Goal: Transaction & Acquisition: Purchase product/service

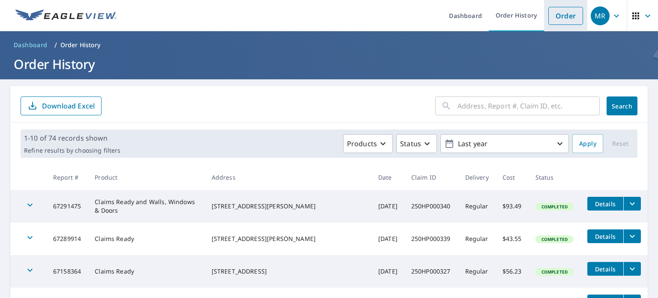
click at [557, 17] on link "Order" at bounding box center [565, 16] width 35 height 18
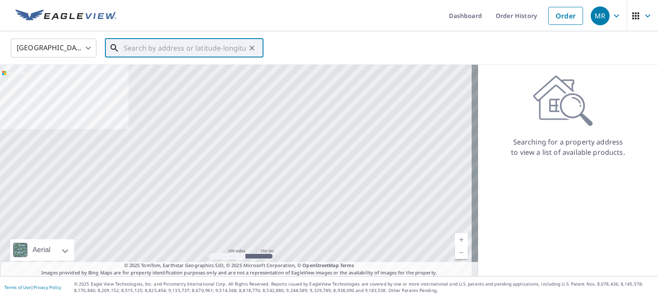
click at [151, 52] on input "text" at bounding box center [185, 48] width 122 height 24
paste input "[STREET_ADDRESS]"
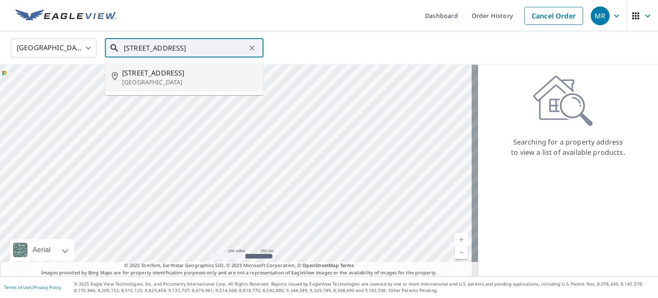
click at [182, 80] on p "[GEOGRAPHIC_DATA]" at bounding box center [189, 82] width 135 height 9
type input "[STREET_ADDRESS]"
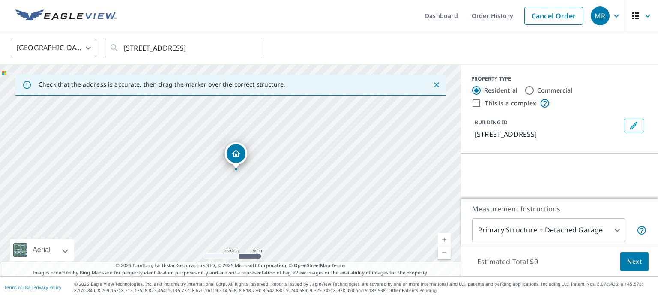
scroll to position [0, 0]
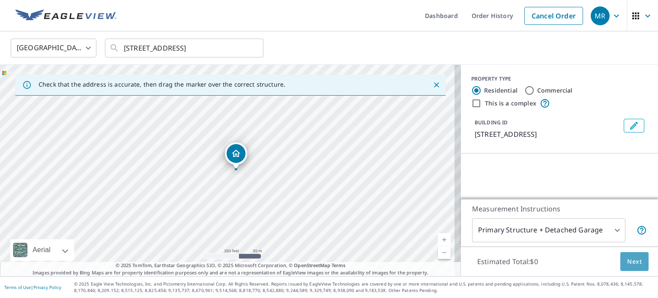
click at [627, 263] on span "Next" at bounding box center [634, 261] width 15 height 11
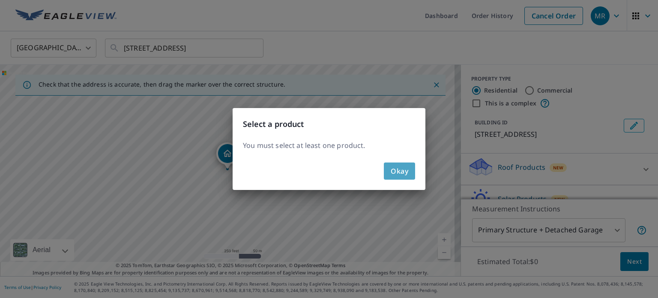
click at [409, 168] on button "Okay" at bounding box center [399, 170] width 31 height 17
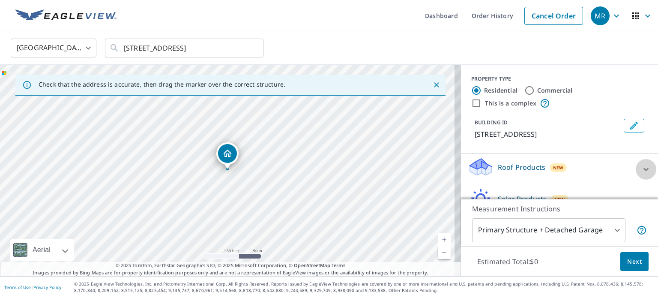
click at [641, 170] on icon at bounding box center [646, 169] width 10 height 10
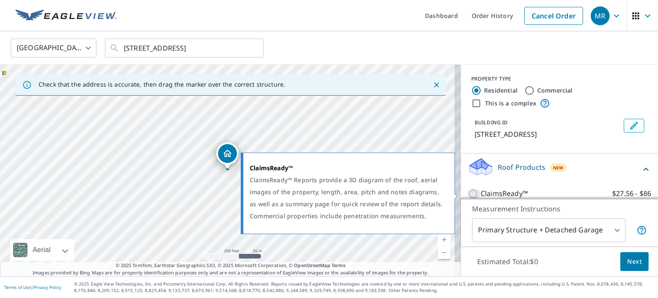
click at [468, 192] on input "ClaimsReady™ $27.56 - $86" at bounding box center [474, 194] width 13 height 10
checkbox input "true"
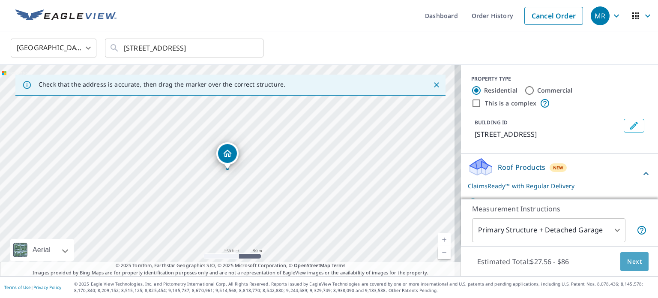
click at [633, 261] on span "Next" at bounding box center [634, 261] width 15 height 11
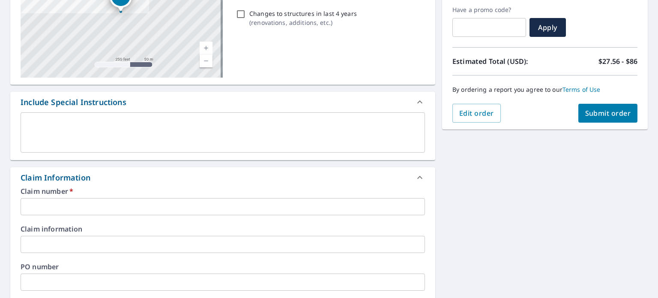
scroll to position [154, 0]
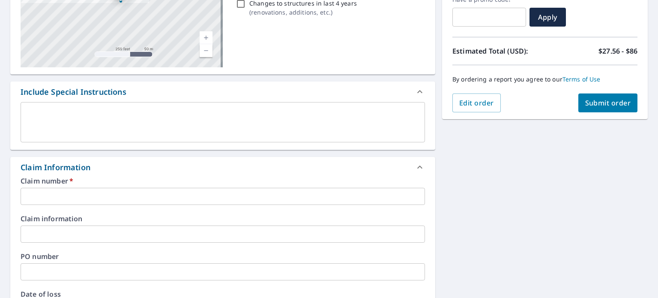
click at [67, 195] on input "text" at bounding box center [223, 196] width 404 height 17
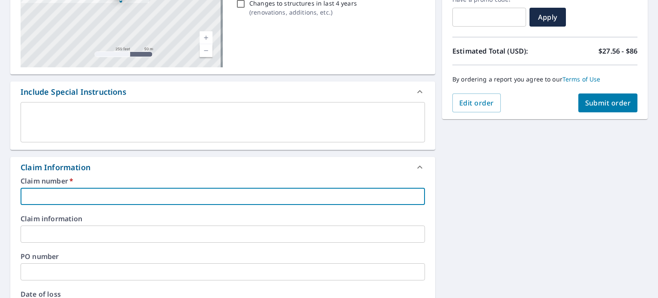
paste input "250HP000348"
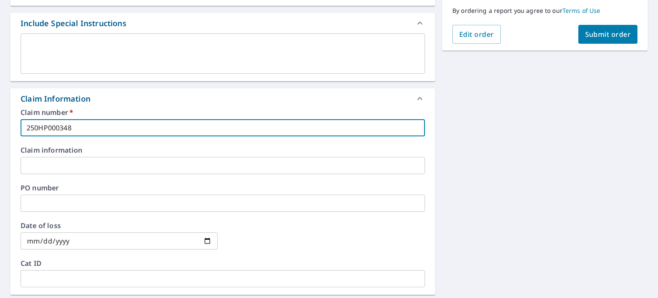
scroll to position [240, 0]
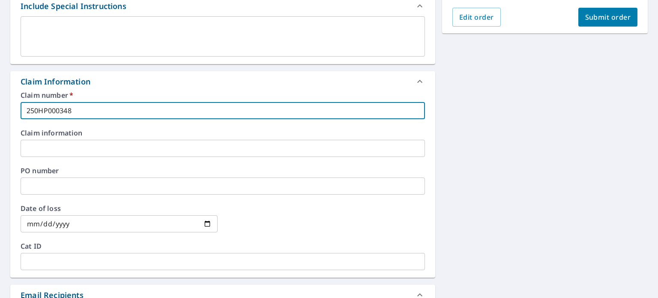
type input "250HP000348"
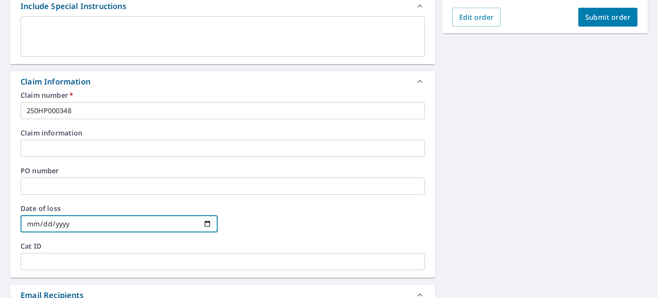
click at [206, 222] on input "date" at bounding box center [119, 223] width 197 height 17
type input "[DATE]"
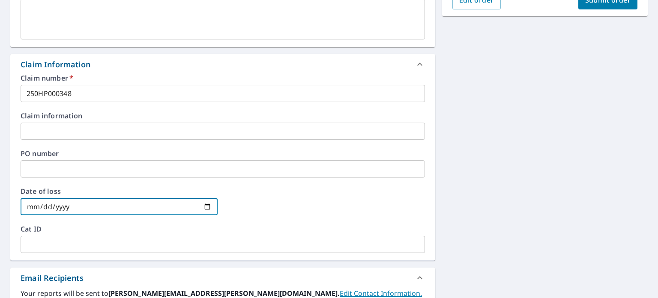
scroll to position [141, 0]
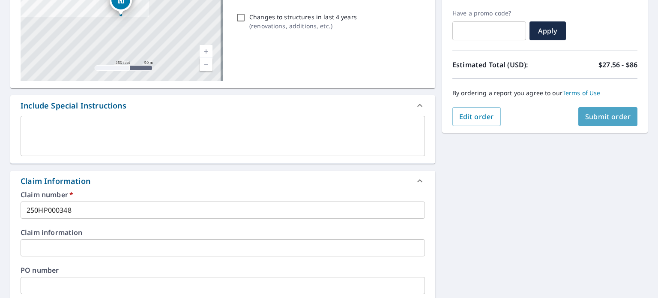
click at [598, 117] on span "Submit order" at bounding box center [608, 116] width 46 height 9
